Goal: Information Seeking & Learning: Learn about a topic

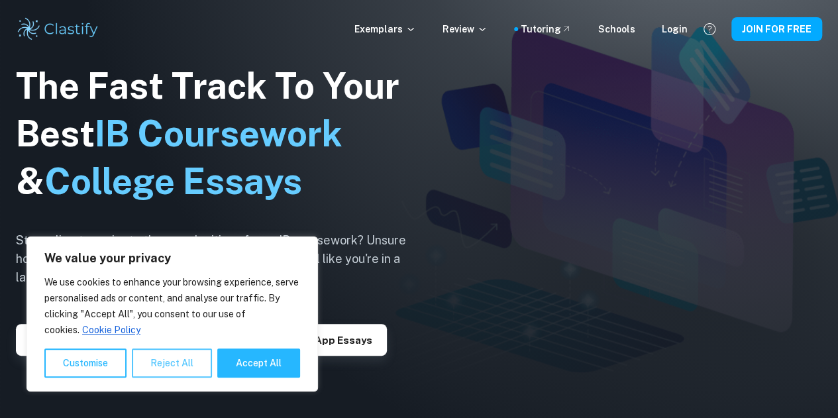
click at [164, 364] on button "Reject All" at bounding box center [172, 362] width 80 height 29
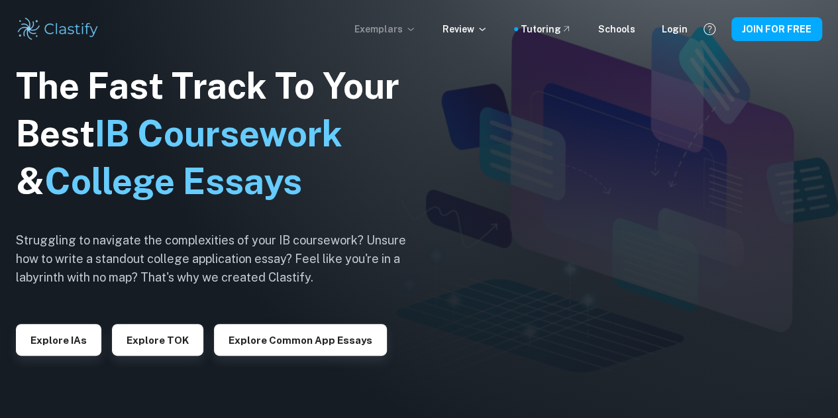
click at [416, 26] on icon at bounding box center [410, 29] width 11 height 11
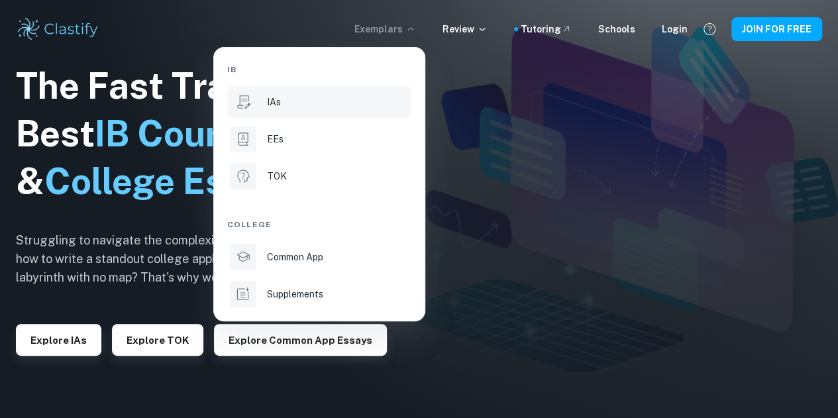
click at [301, 102] on div "IAs" at bounding box center [338, 102] width 142 height 15
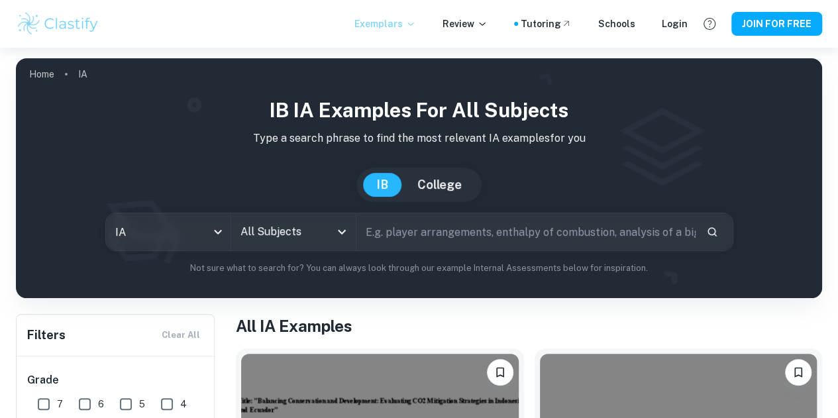
click at [416, 24] on icon at bounding box center [410, 24] width 11 height 11
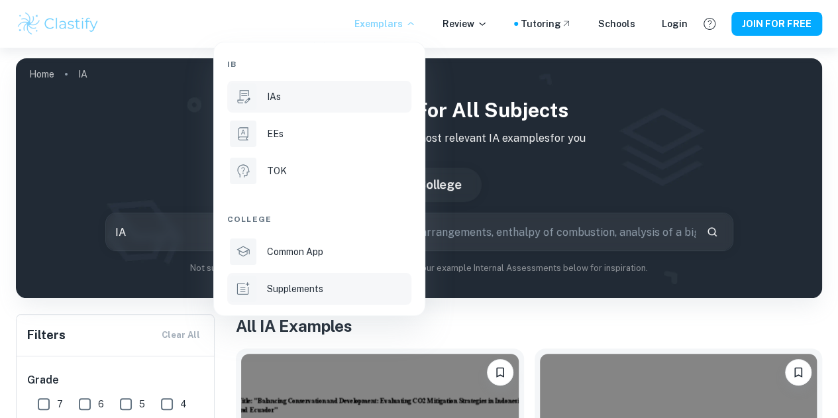
click at [317, 292] on p "Supplements" at bounding box center [295, 288] width 56 height 15
type input "supplement"
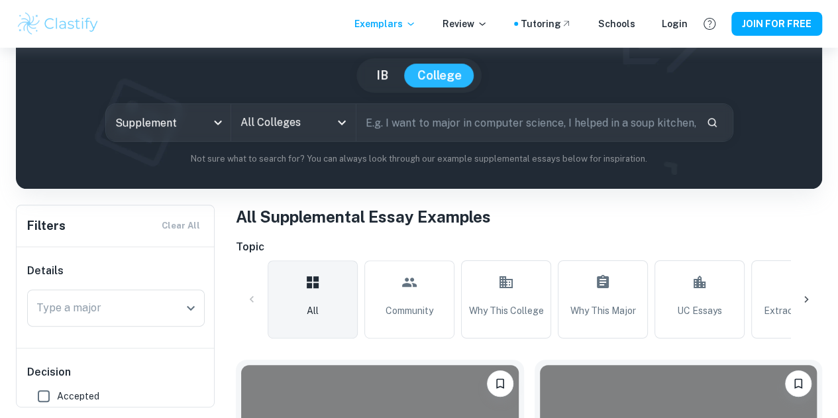
scroll to position [110, 0]
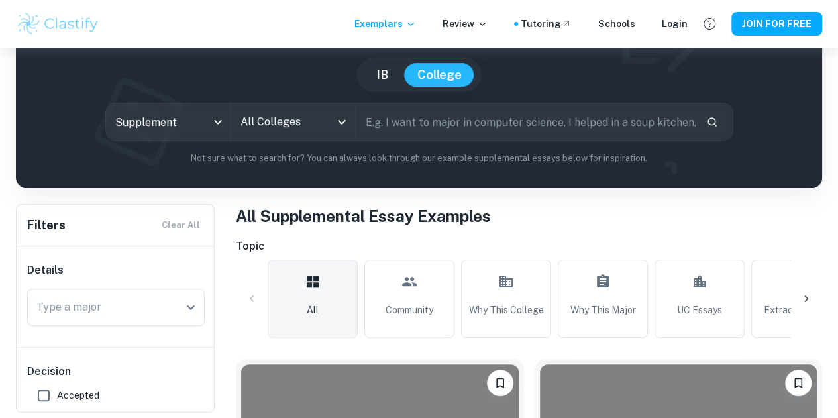
click at [434, 115] on input "text" at bounding box center [525, 121] width 339 height 37
click at [341, 119] on icon "Open" at bounding box center [342, 122] width 16 height 16
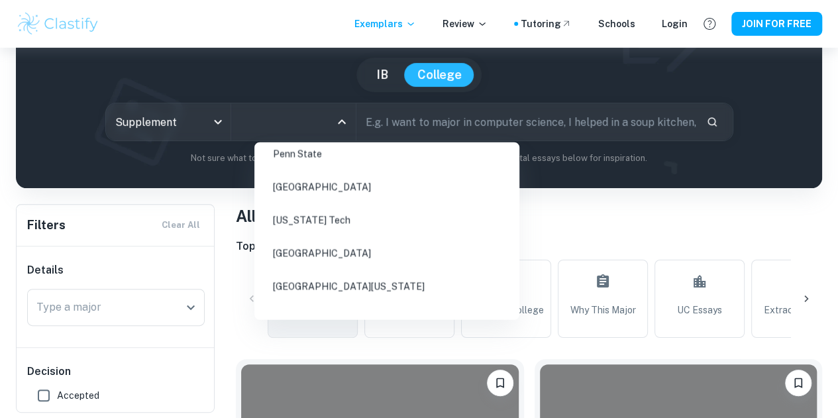
scroll to position [746, 0]
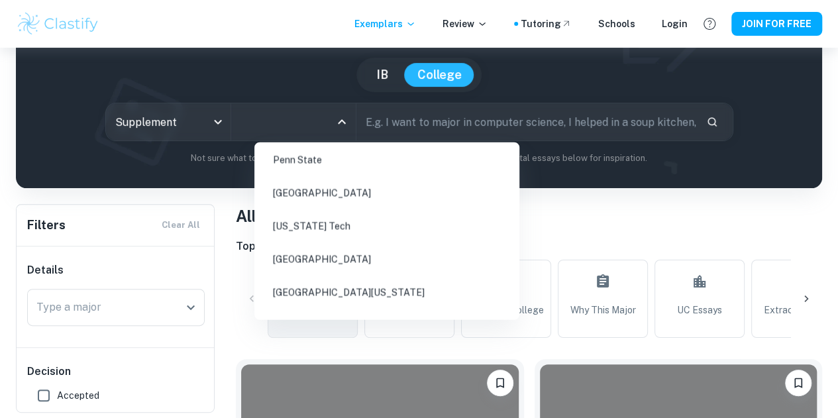
click at [322, 213] on li "[US_STATE] Tech" at bounding box center [387, 226] width 254 height 30
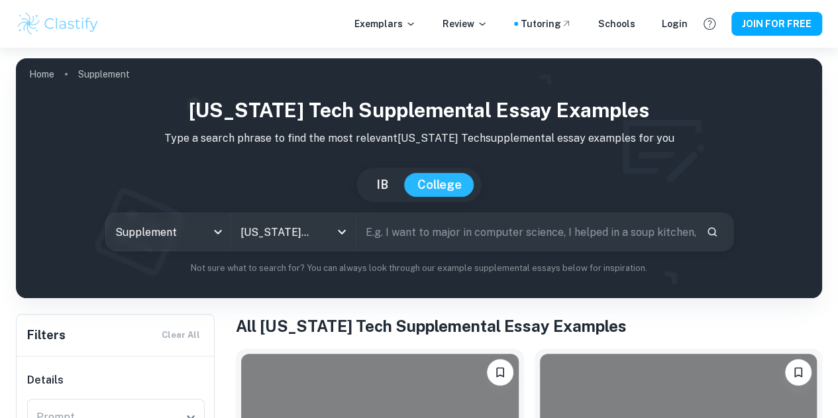
click at [429, 234] on input "text" at bounding box center [525, 231] width 339 height 37
type input "computer science"
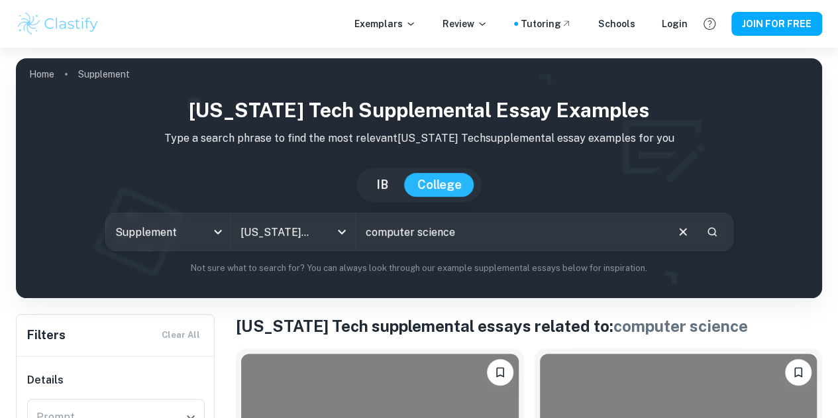
click at [729, 108] on h1 "[US_STATE] Tech Supplemental Essay Examples" at bounding box center [418, 110] width 785 height 30
click at [377, 140] on p "Type a search phrase to find the most relevant [US_STATE] Tech supplemental ess…" at bounding box center [418, 138] width 785 height 16
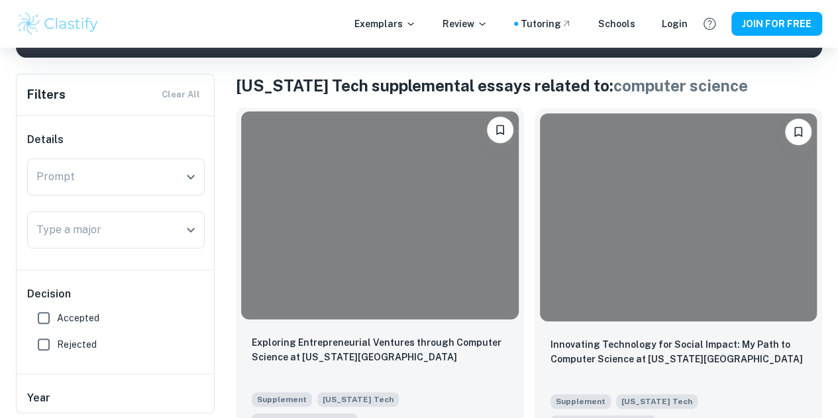
scroll to position [241, 0]
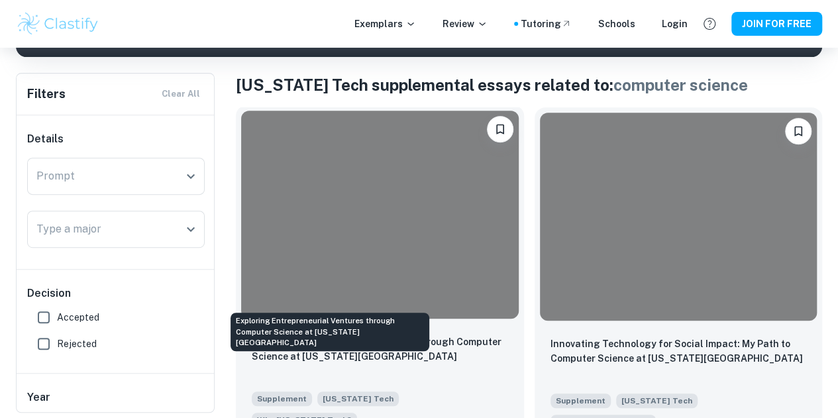
click at [297, 334] on p "Exploring Entrepreneurial Ventures through Computer Science at [US_STATE][GEOGR…" at bounding box center [380, 348] width 256 height 29
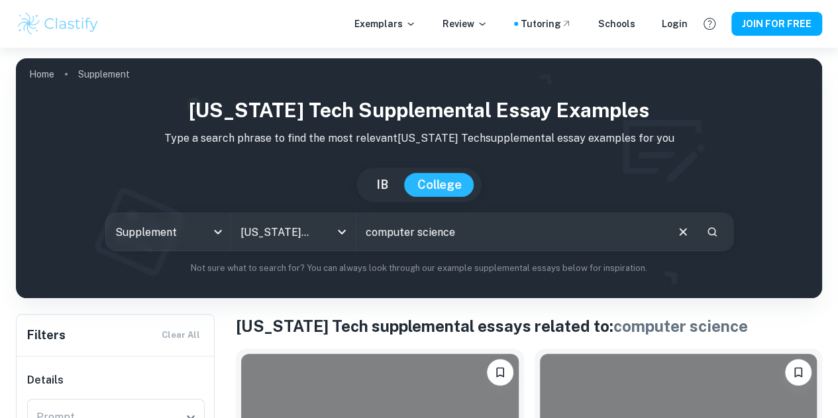
scroll to position [28, 0]
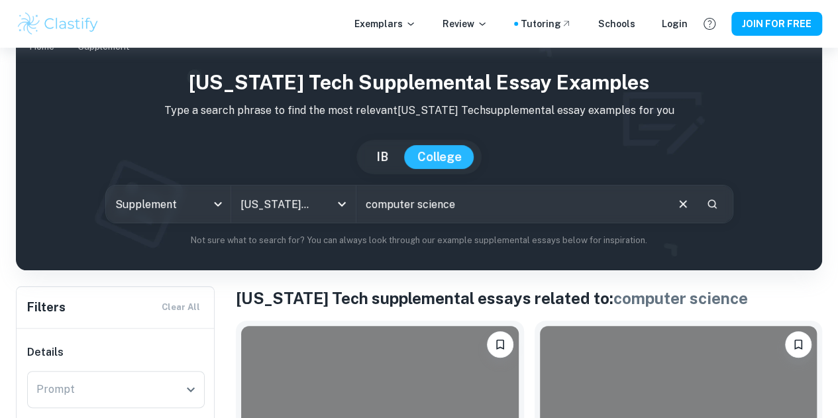
click at [489, 213] on input "computer science" at bounding box center [510, 203] width 309 height 37
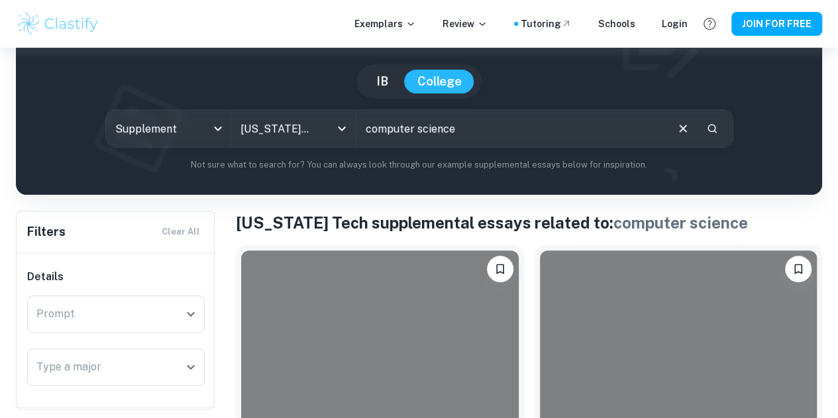
scroll to position [0, 0]
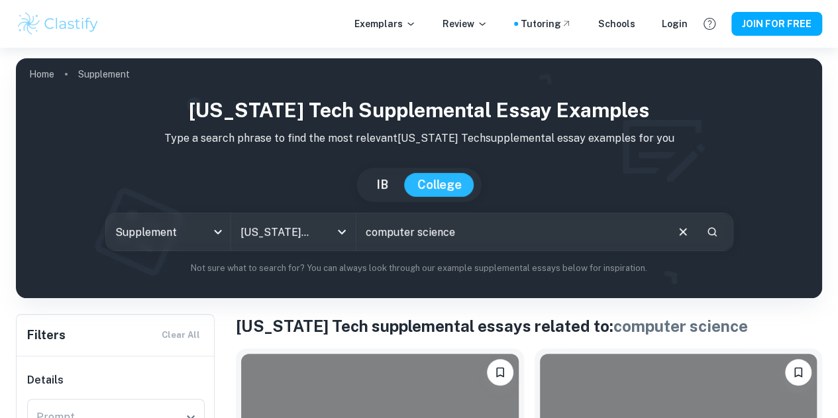
type input "computer"
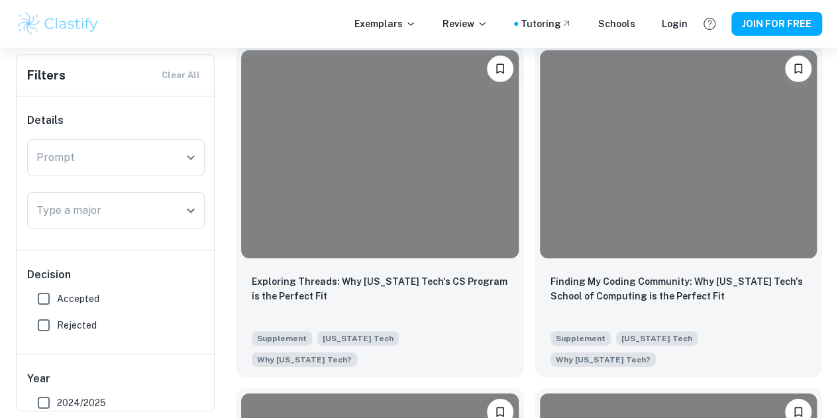
scroll to position [2075, 0]
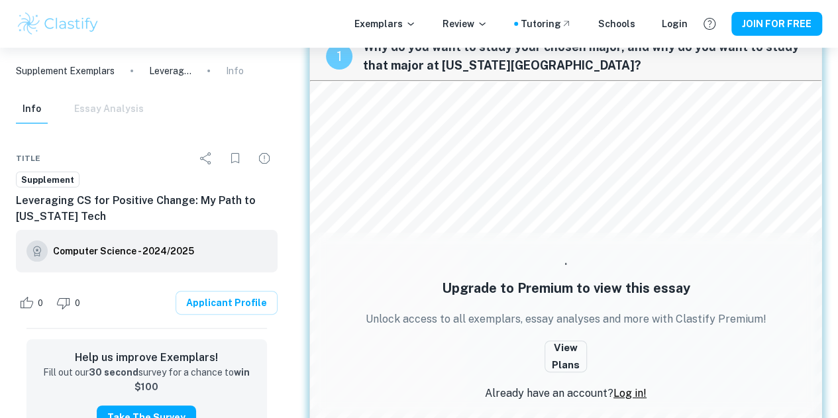
scroll to position [44, 0]
